Goal: Information Seeking & Learning: Learn about a topic

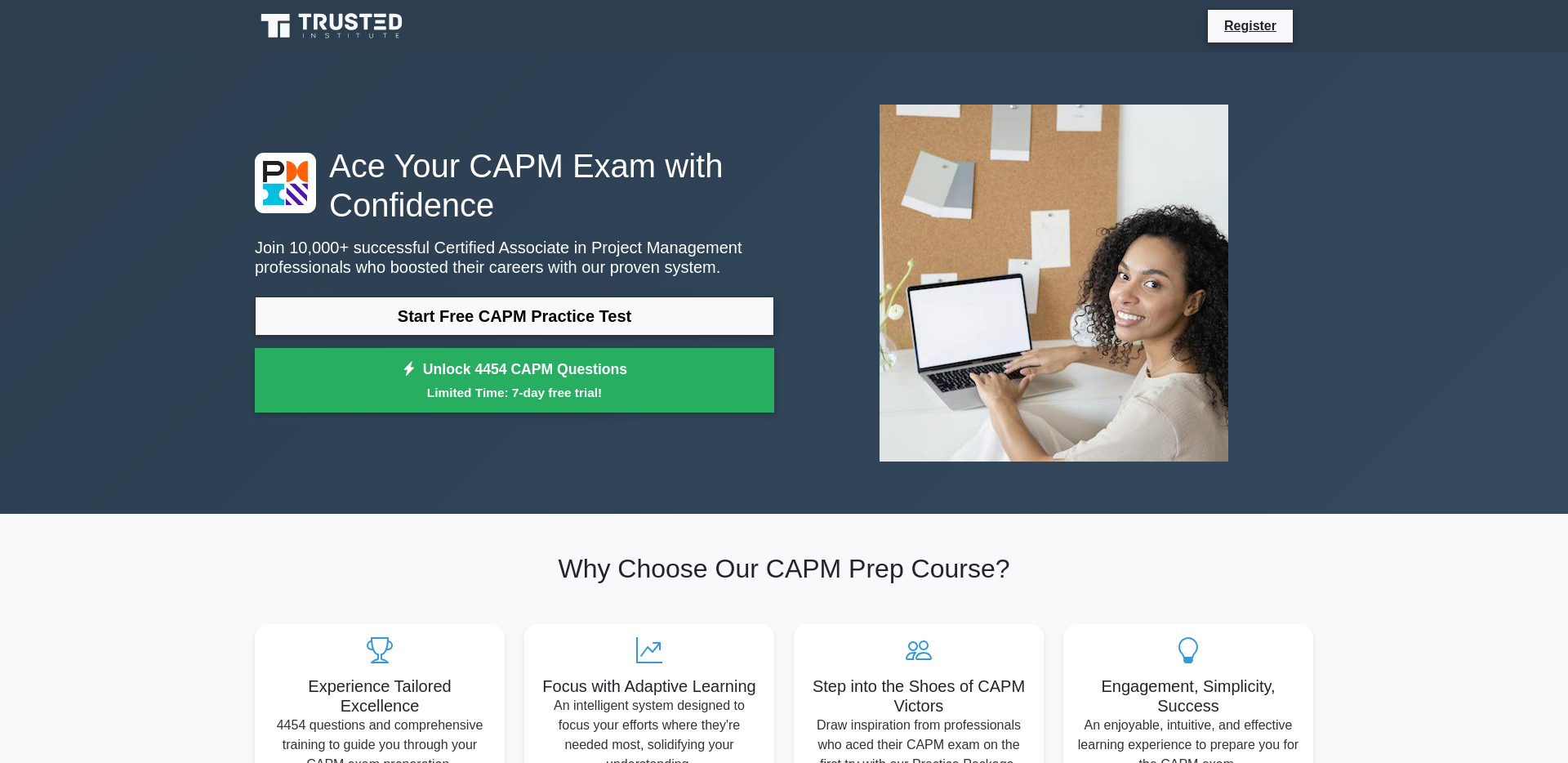
click at [620, 317] on link "Start Free CAPM Practice Test" at bounding box center [514, 316] width 519 height 39
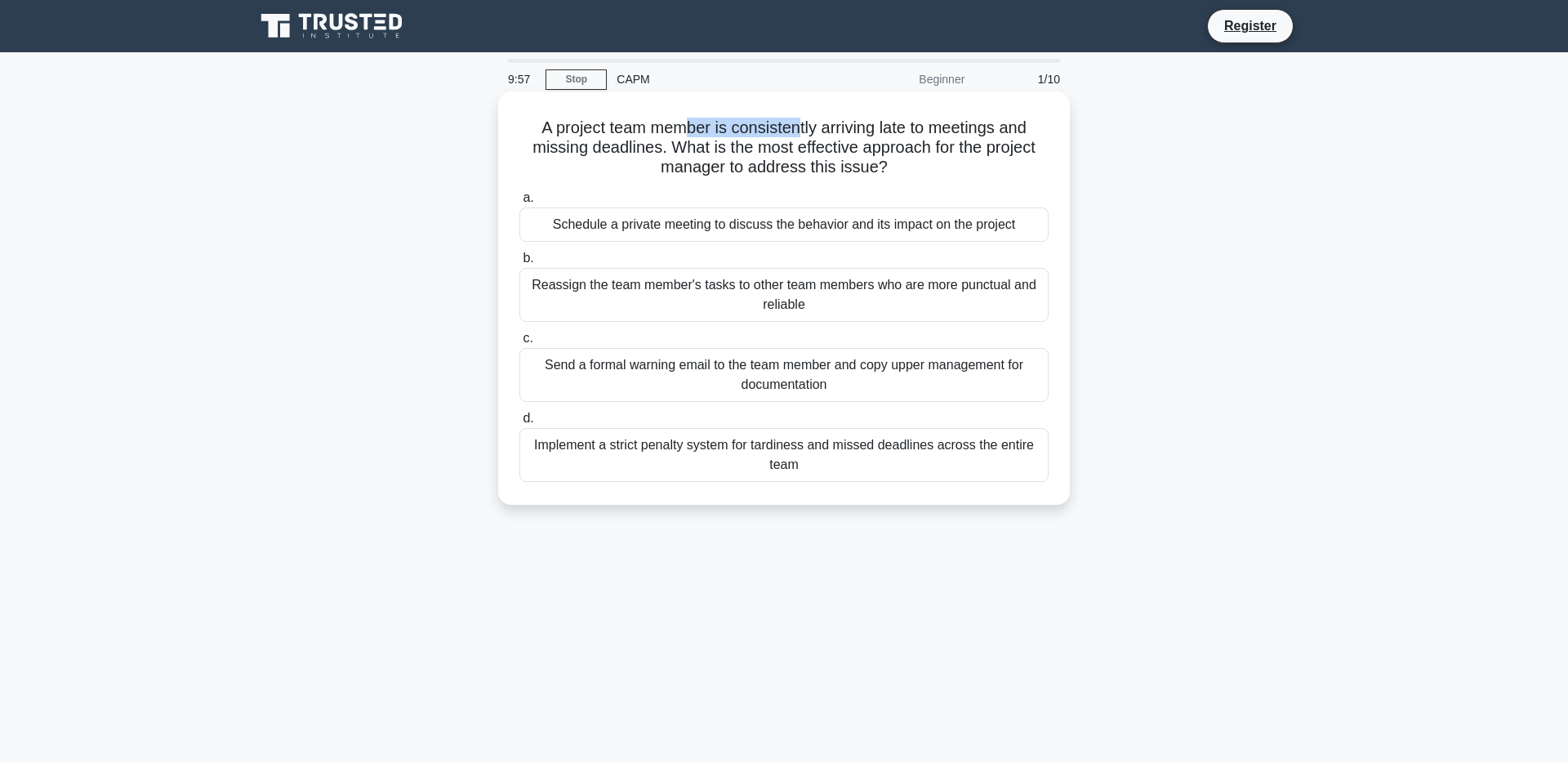
drag, startPoint x: 748, startPoint y: 126, endPoint x: 800, endPoint y: 126, distance: 52.0
click at [800, 126] on h5 "A project team member is consistently arriving late to meetings and missing dea…" at bounding box center [784, 147] width 532 height 60
click at [670, 453] on div "Implement a strict penalty system for tardiness and missed deadlines across the…" at bounding box center [784, 455] width 529 height 54
click at [519, 424] on input "d. Implement a strict penalty system for tardiness and missed deadlines across …" at bounding box center [519, 419] width 0 height 11
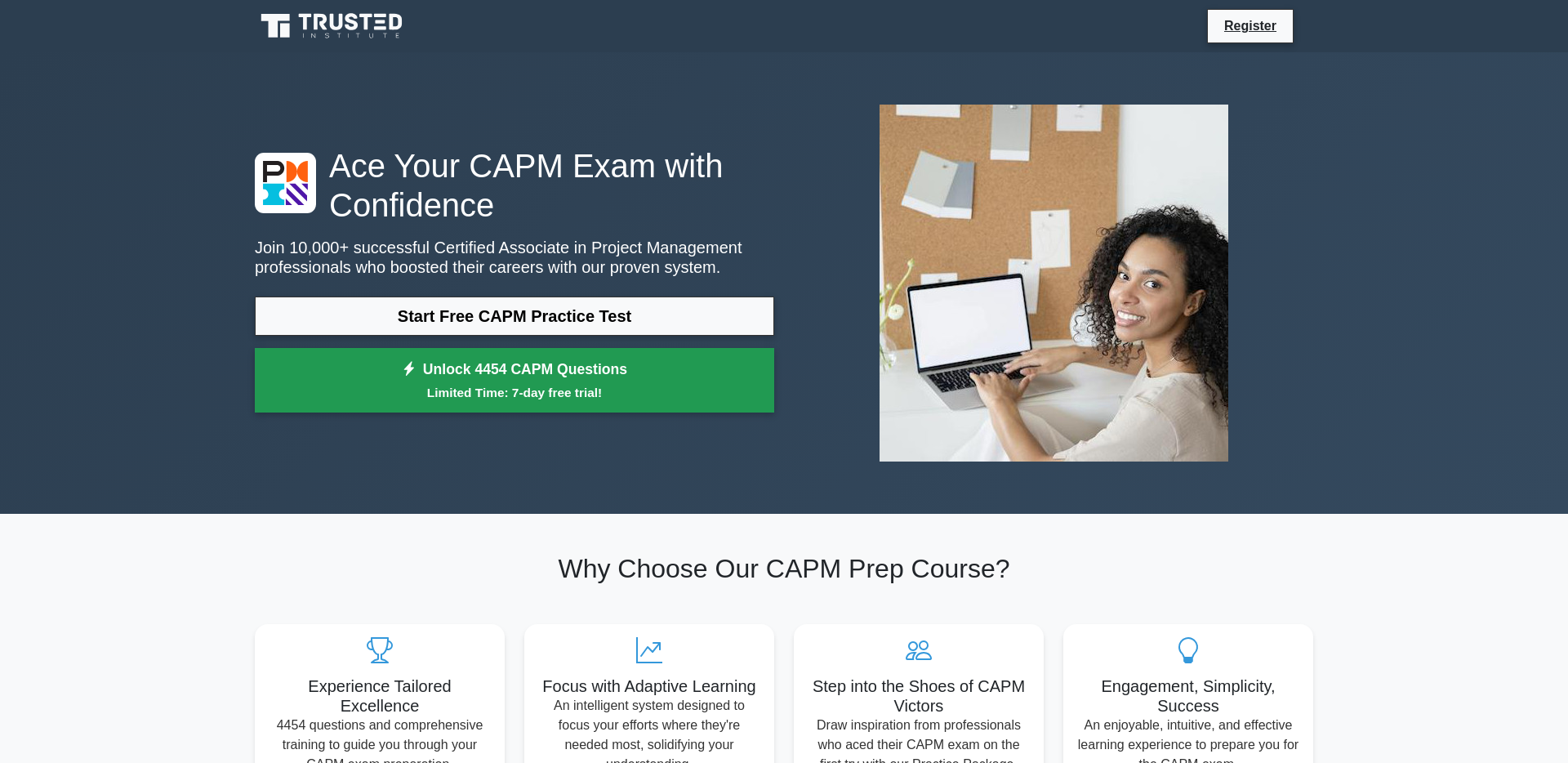
click at [508, 374] on link "Unlock 4454 CAPM Questions Limited Time: 7-day free trial!" at bounding box center [514, 381] width 519 height 65
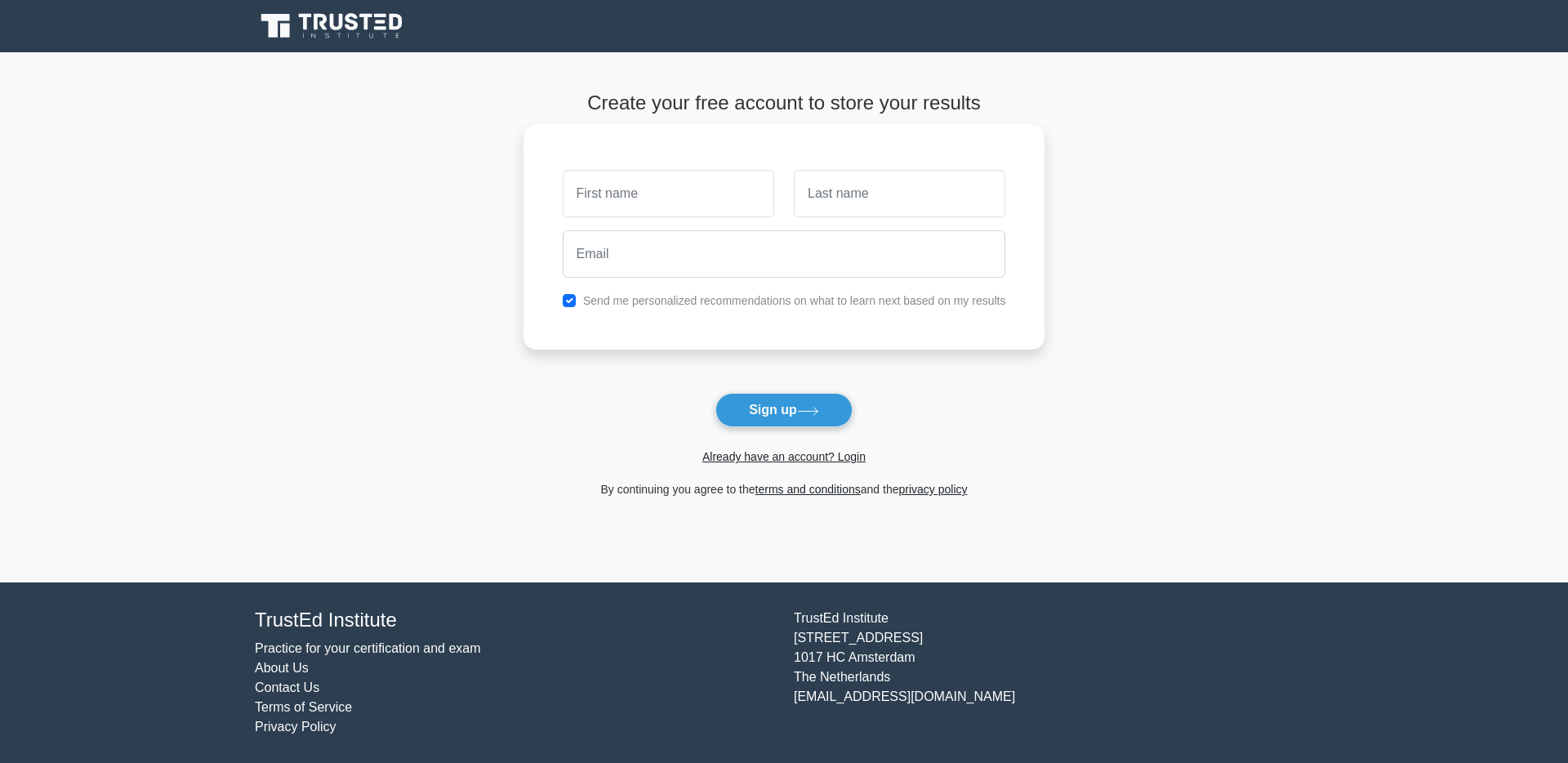
click at [658, 181] on input "text" at bounding box center [668, 193] width 212 height 48
type input "Jukkaphan"
type input "Thongthanom"
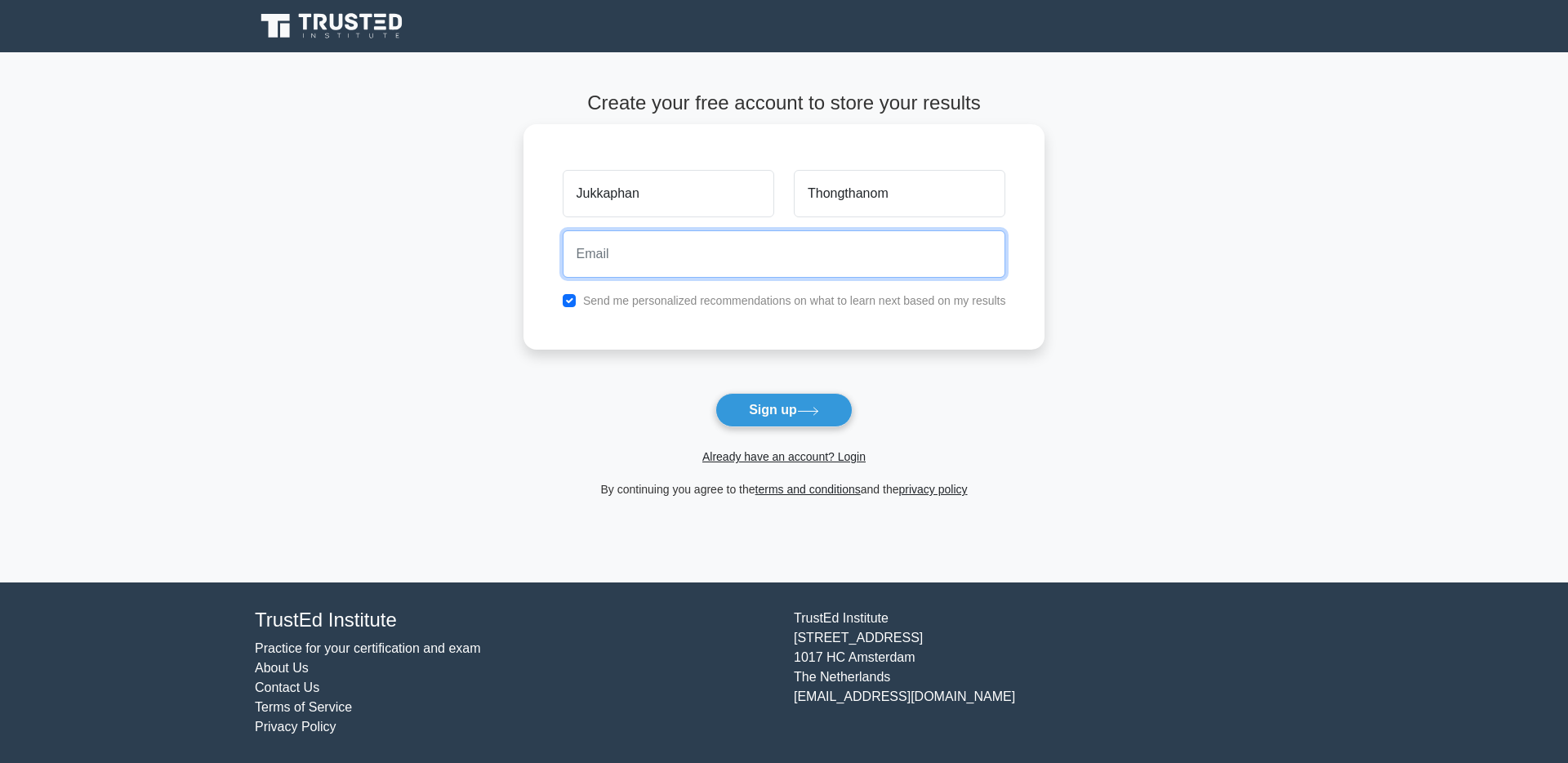
type input "jukkaphantor@gmail.com"
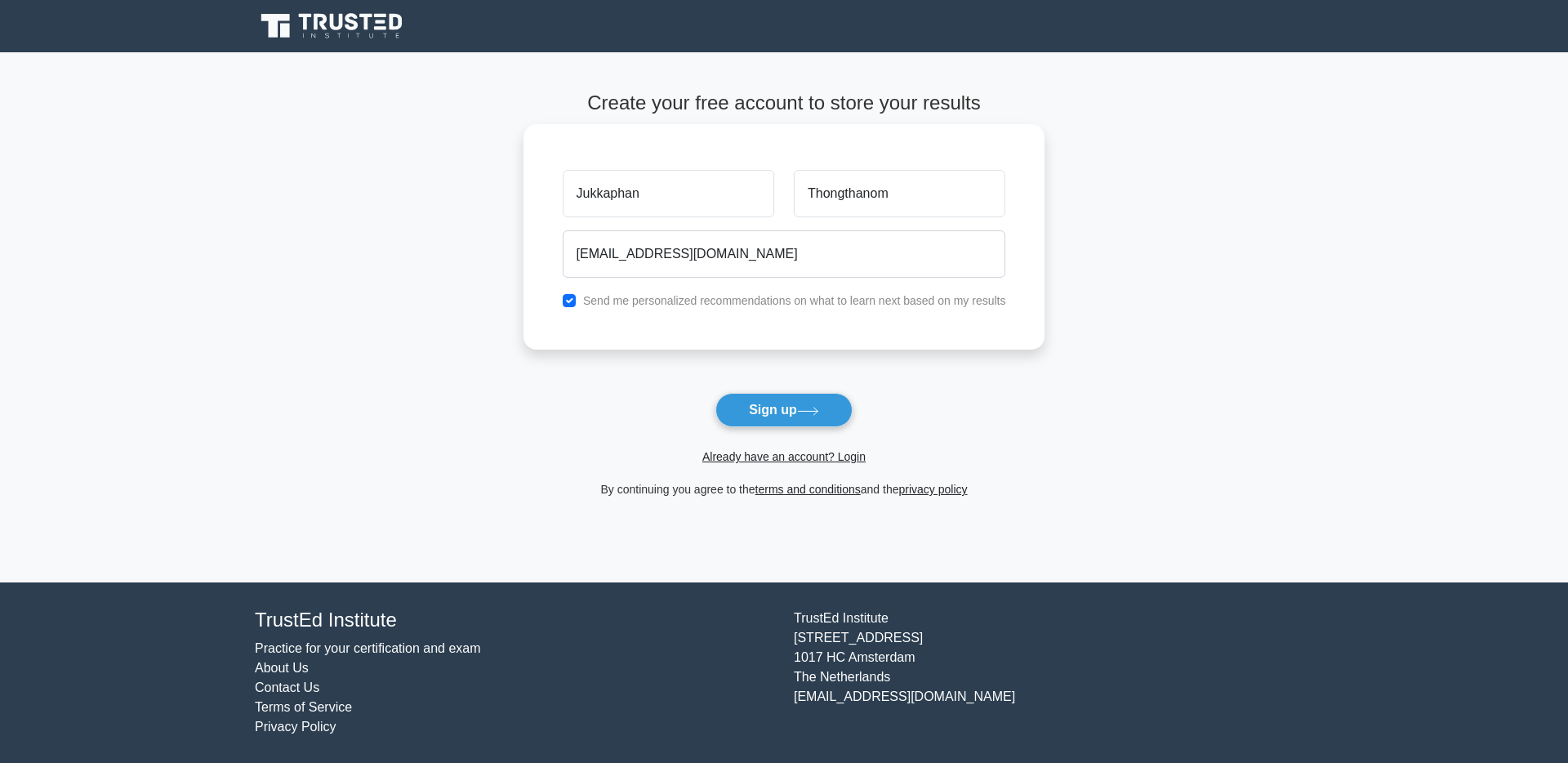
click at [635, 309] on div "Send me personalized recommendations on what to learn next based on my results" at bounding box center [784, 300] width 463 height 19
click at [794, 407] on button "Sign up" at bounding box center [784, 410] width 137 height 34
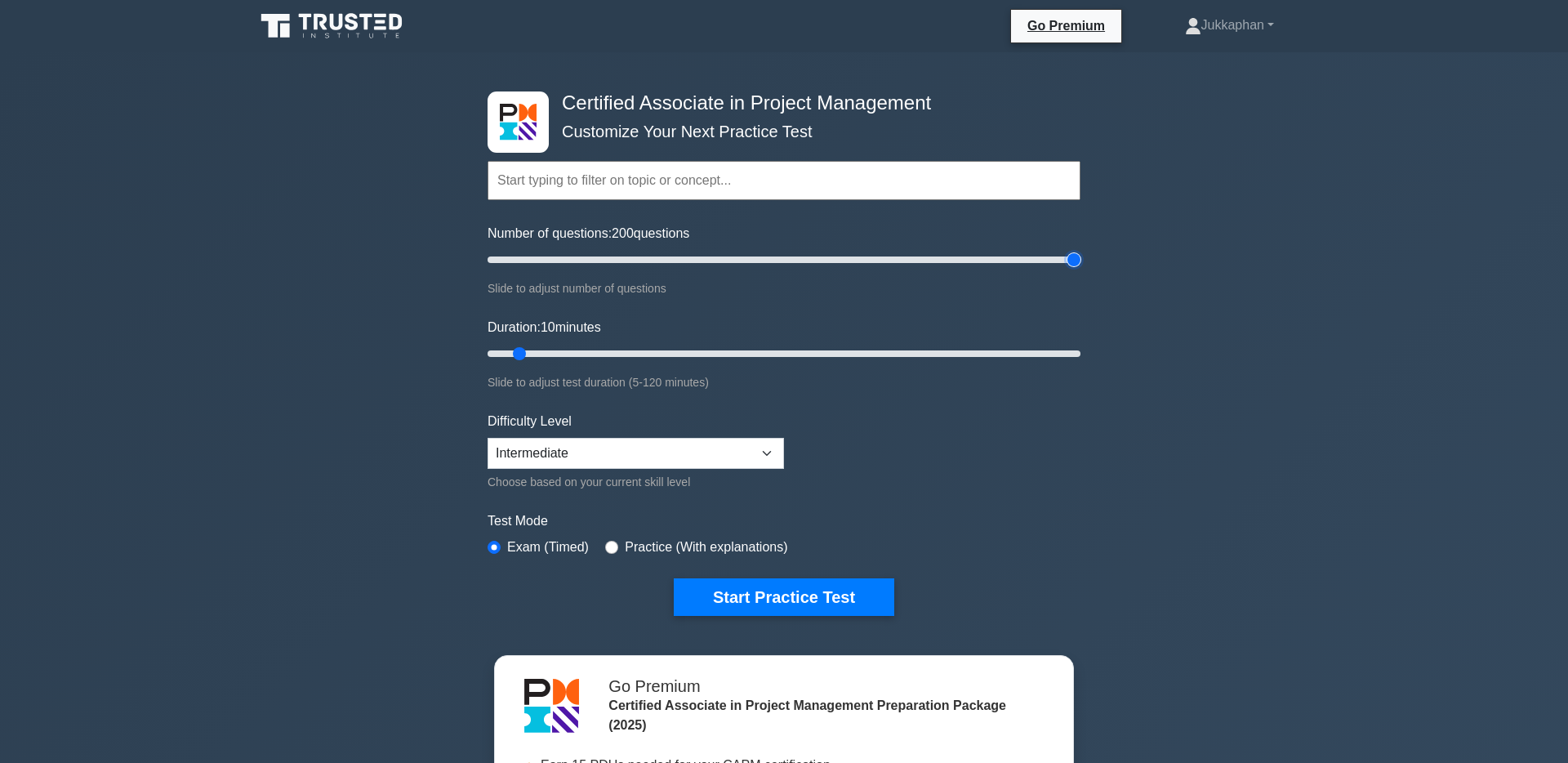
drag, startPoint x: 501, startPoint y: 260, endPoint x: 1215, endPoint y: 251, distance: 714.1
click at [1081, 251] on input "Number of questions: 200 questions" at bounding box center [784, 260] width 593 height 19
click at [754, 267] on input "Number of questions: 200 questions" at bounding box center [784, 260] width 593 height 19
click at [792, 259] on input "Number of questions: 95 questions" at bounding box center [784, 260] width 593 height 19
click at [790, 259] on input "Number of questions: 105 questions" at bounding box center [784, 260] width 593 height 19
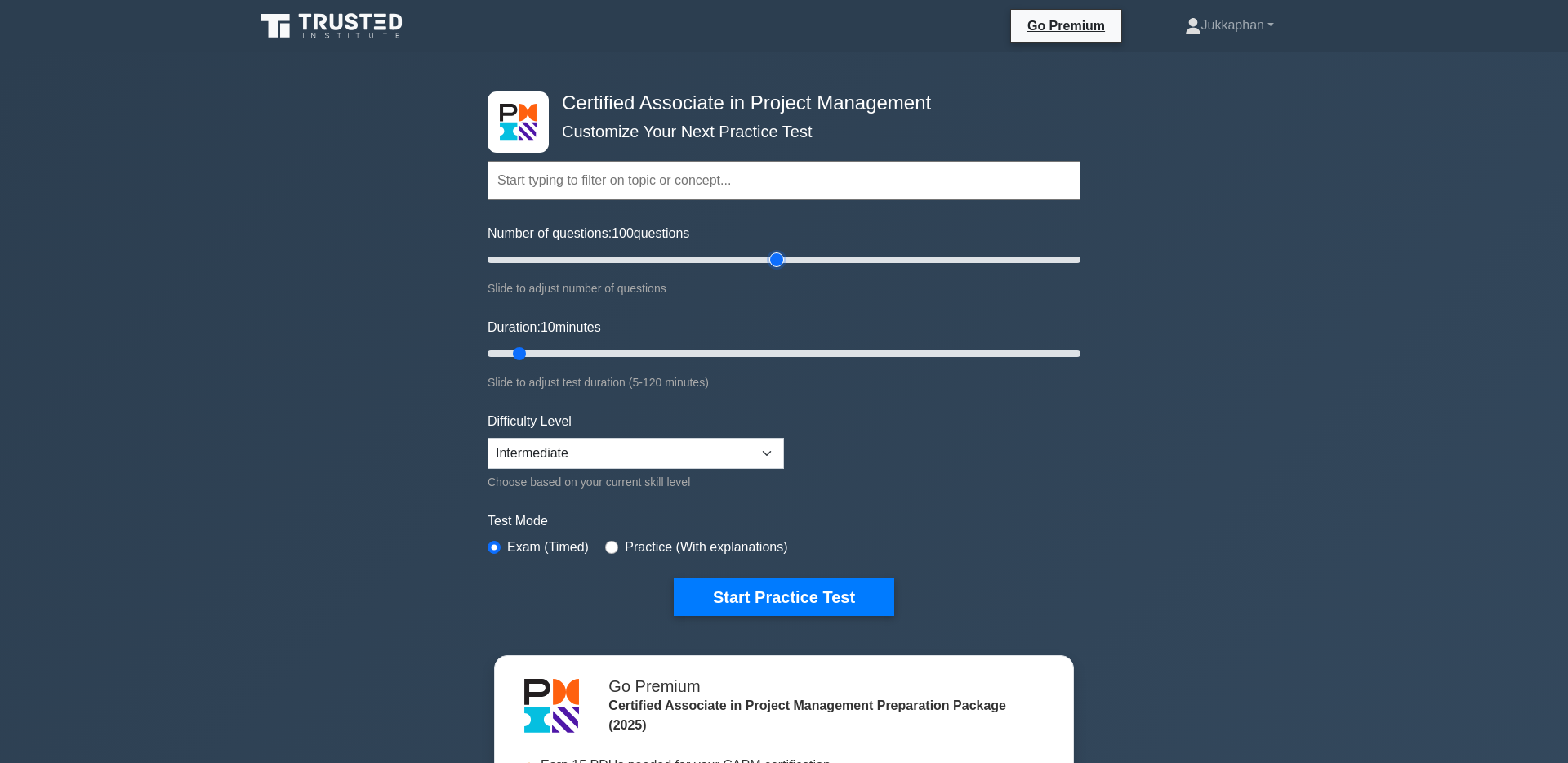
type input "100"
click at [780, 260] on input "Number of questions: 100 questions" at bounding box center [784, 260] width 593 height 19
drag, startPoint x: 522, startPoint y: 360, endPoint x: 1018, endPoint y: 429, distance: 500.8
type input "120"
click at [1081, 346] on input "Duration: 120 minutes" at bounding box center [784, 353] width 593 height 19
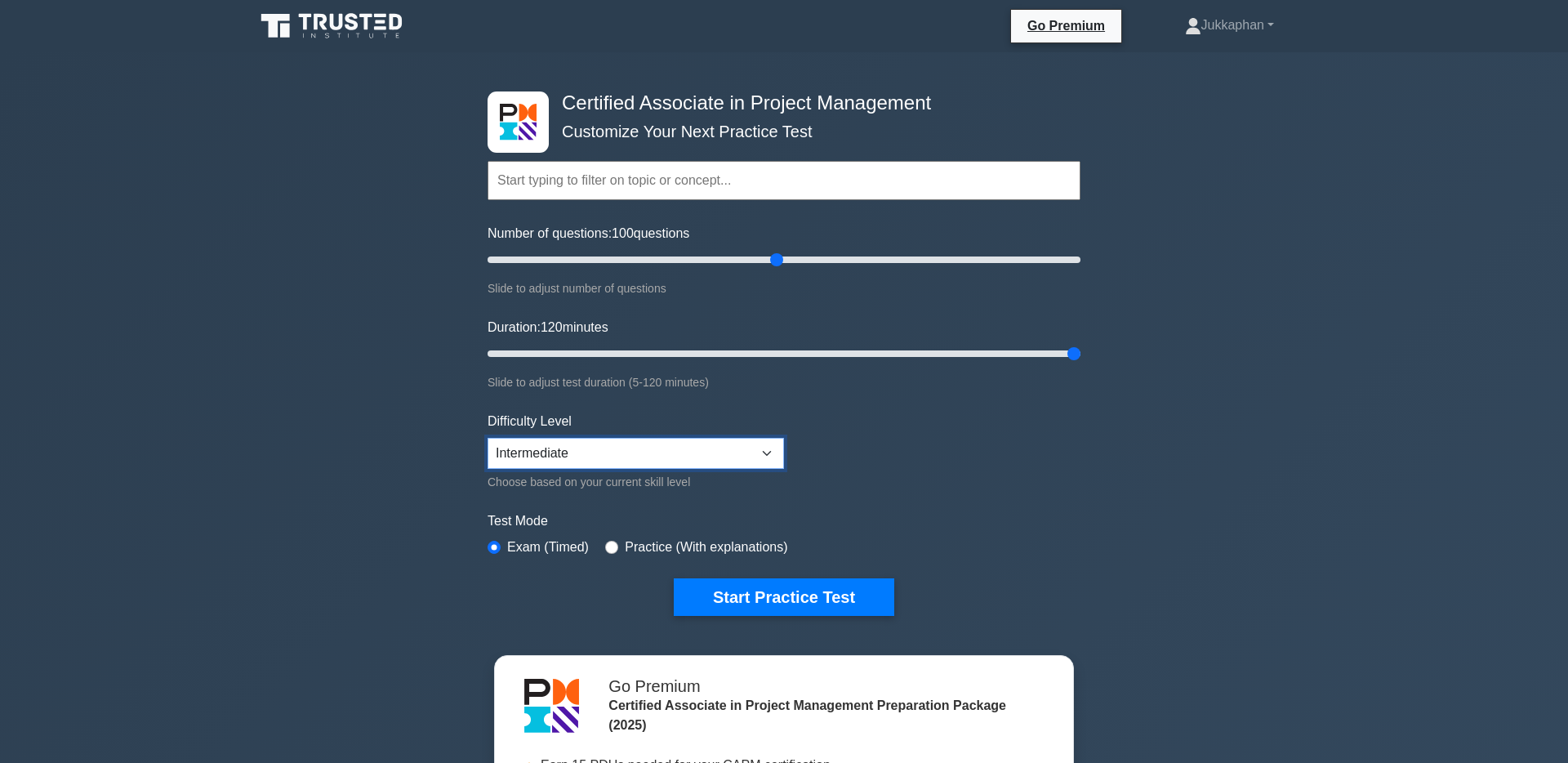
click at [685, 441] on select "Beginner Intermediate Expert" at bounding box center [635, 453] width 296 height 31
click at [739, 458] on select "Beginner Intermediate Expert" at bounding box center [635, 453] width 296 height 31
select select "expert"
click at [487, 438] on select "Beginner Intermediate Expert" at bounding box center [635, 453] width 296 height 31
click at [700, 579] on button "Start Practice Test" at bounding box center [784, 597] width 220 height 38
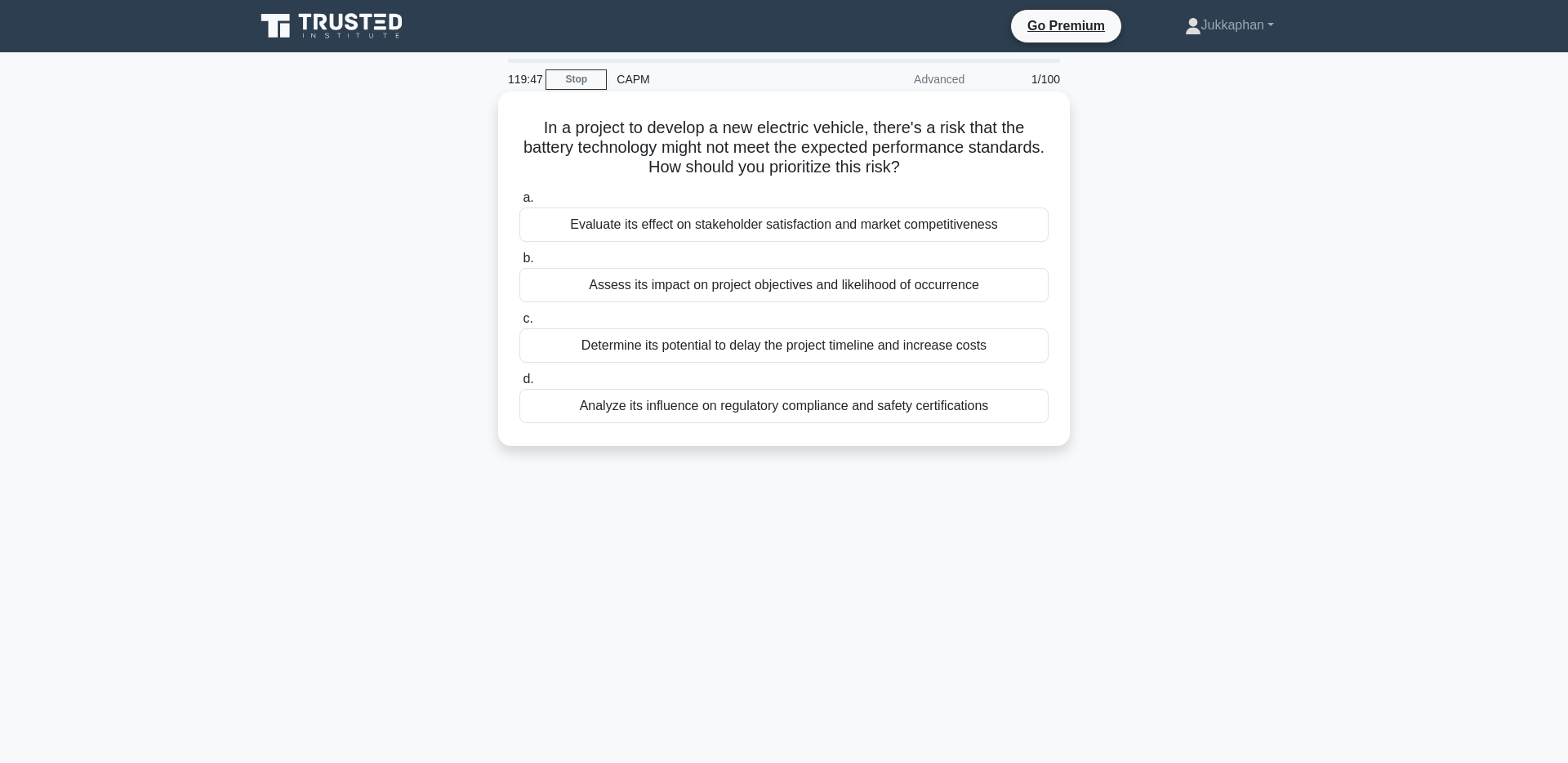
click at [774, 219] on div "Evaluate its effect on stakeholder satisfaction and market competitiveness" at bounding box center [784, 224] width 529 height 34
click at [519, 204] on input "a. Evaluate its effect on stakeholder satisfaction and market competitiveness" at bounding box center [519, 198] width 0 height 11
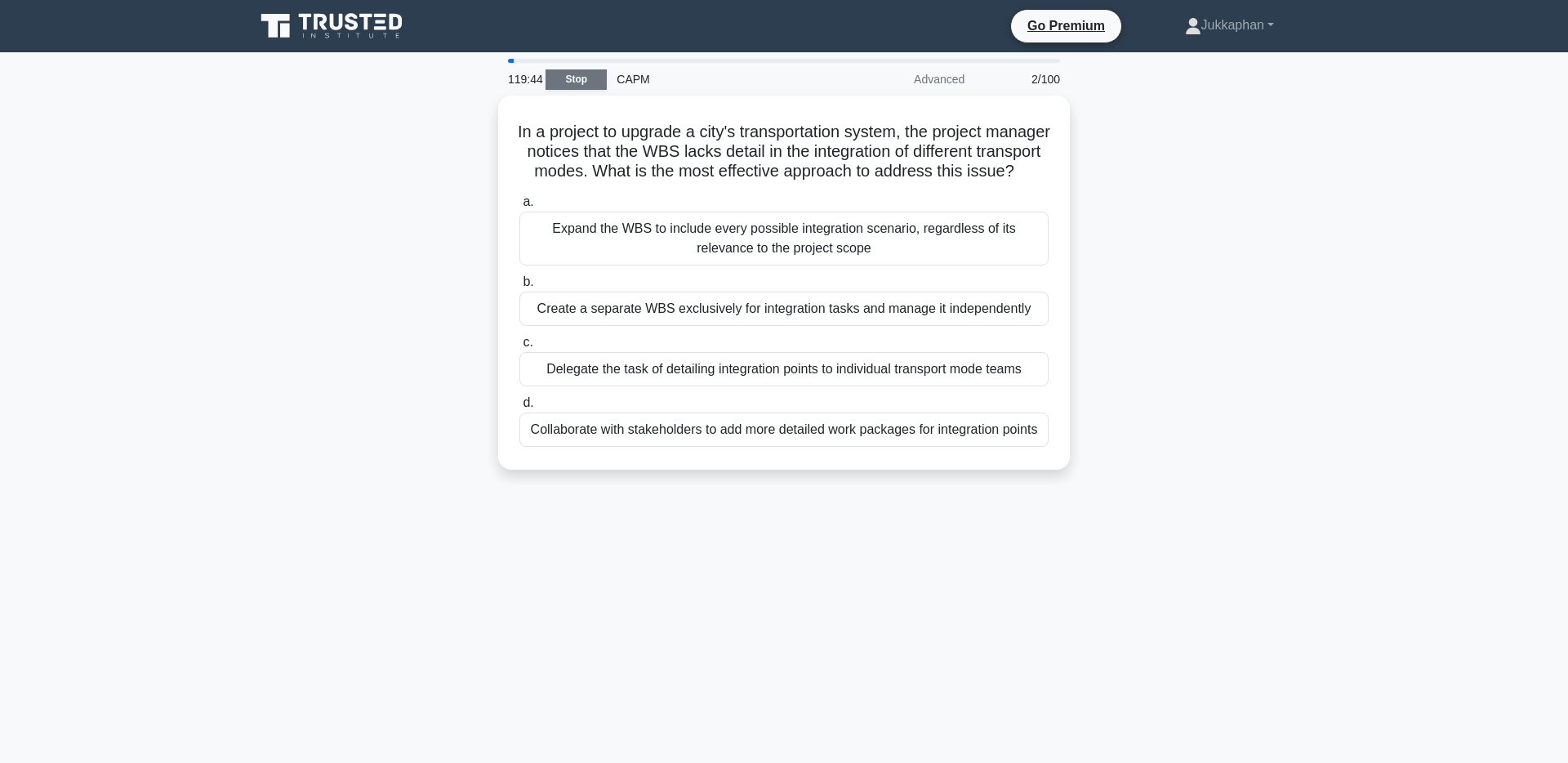
click at [568, 85] on link "Stop" at bounding box center [576, 80] width 61 height 20
